Goal: Transaction & Acquisition: Subscribe to service/newsletter

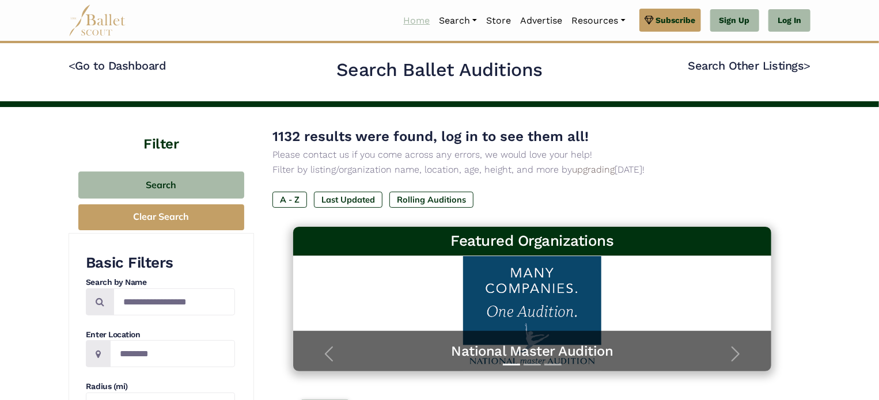
click at [401, 15] on link "Home" at bounding box center [417, 21] width 36 height 24
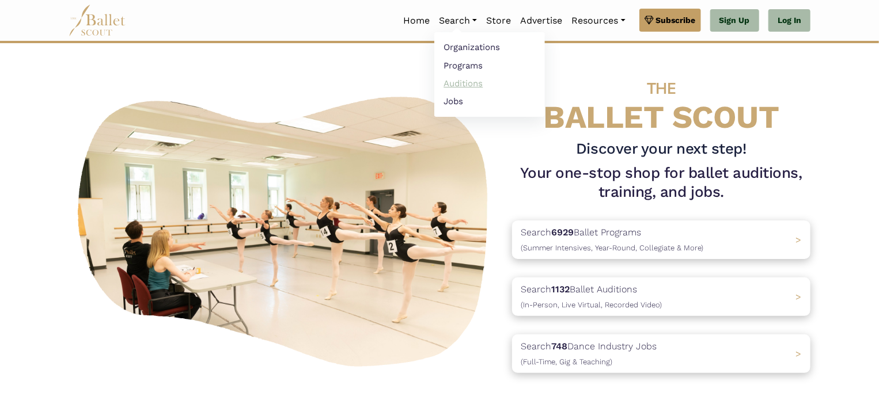
click at [470, 82] on link "Auditions" at bounding box center [489, 83] width 111 height 18
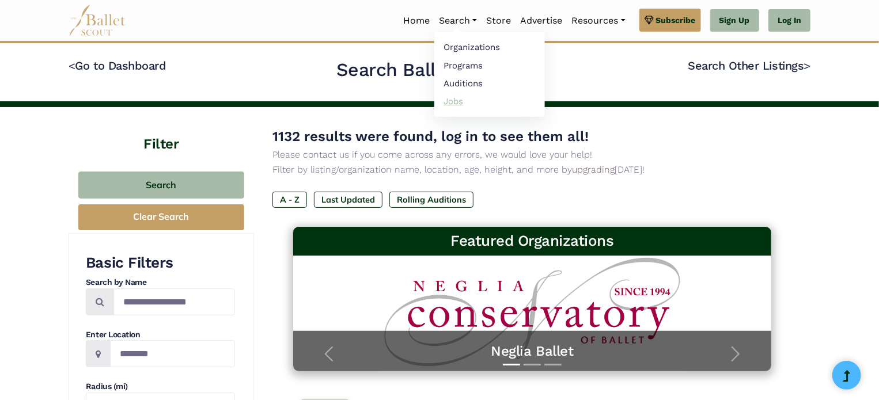
click at [456, 96] on link "Jobs" at bounding box center [489, 101] width 111 height 18
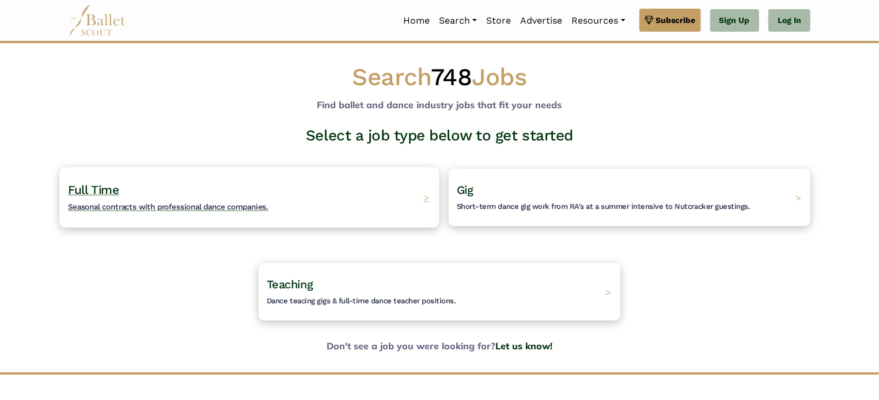
click at [354, 198] on div "Full Time Seasonal contracts with professional dance companies. >" at bounding box center [249, 197] width 380 height 60
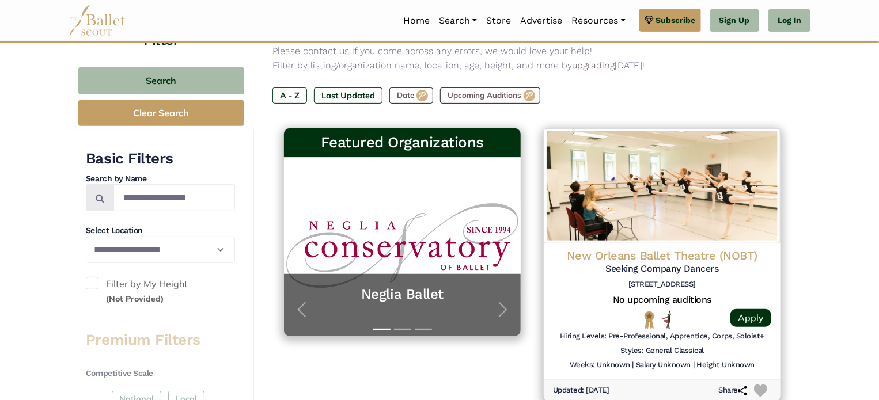
scroll to position [165, 0]
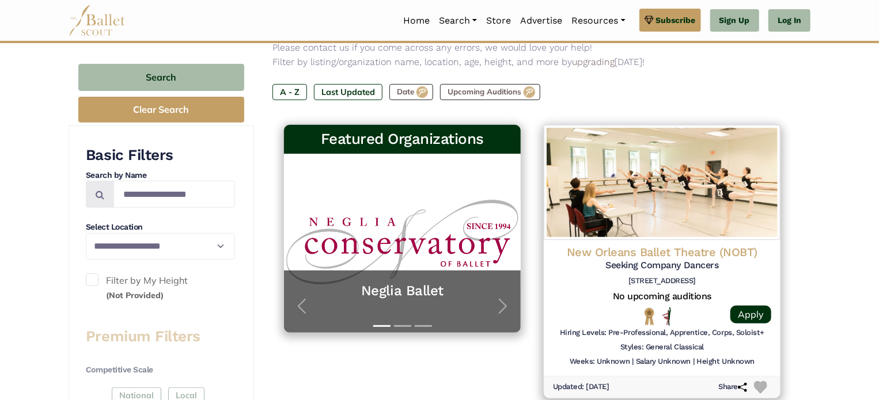
click at [97, 11] on img at bounding box center [98, 21] width 58 height 32
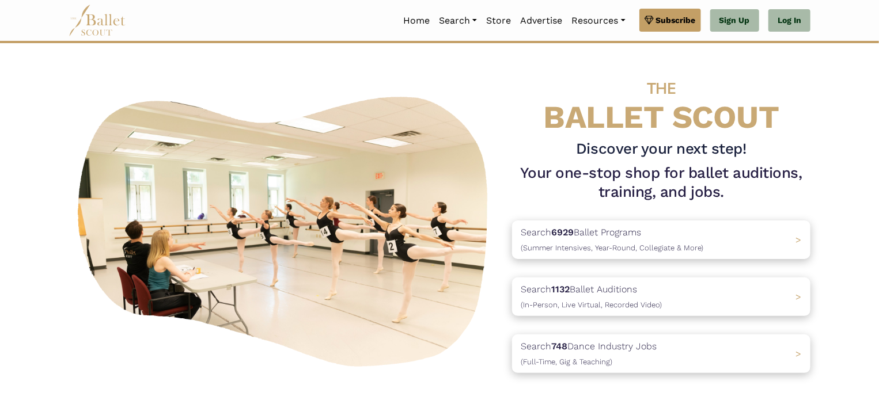
click at [741, 153] on h3 "Discover your next step!" at bounding box center [661, 149] width 298 height 20
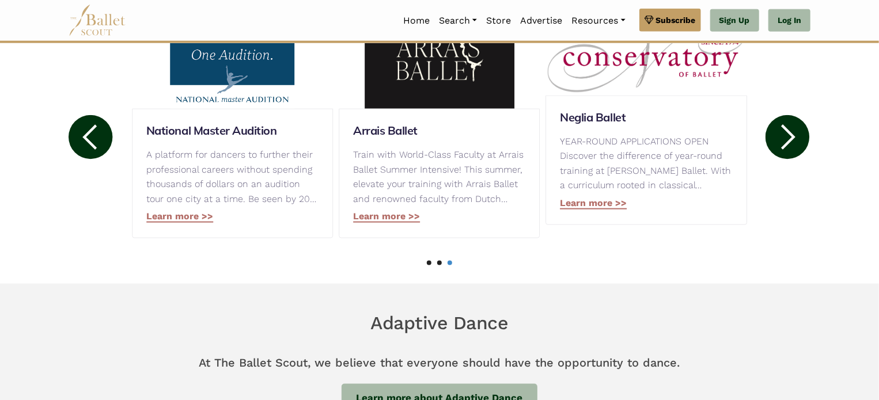
scroll to position [644, 0]
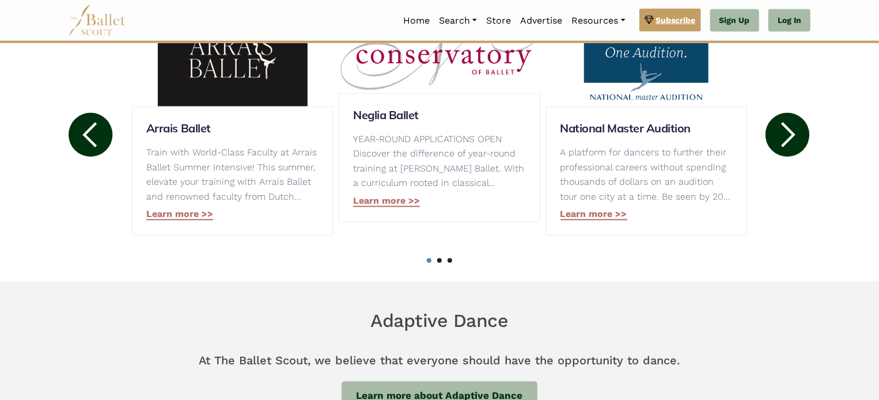
click at [666, 16] on span "Subscribe" at bounding box center [676, 20] width 40 height 13
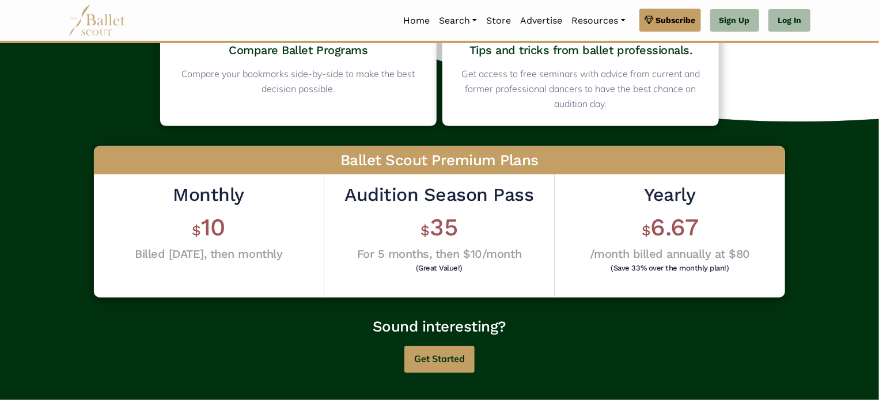
scroll to position [221, 0]
